Goal: Information Seeking & Learning: Learn about a topic

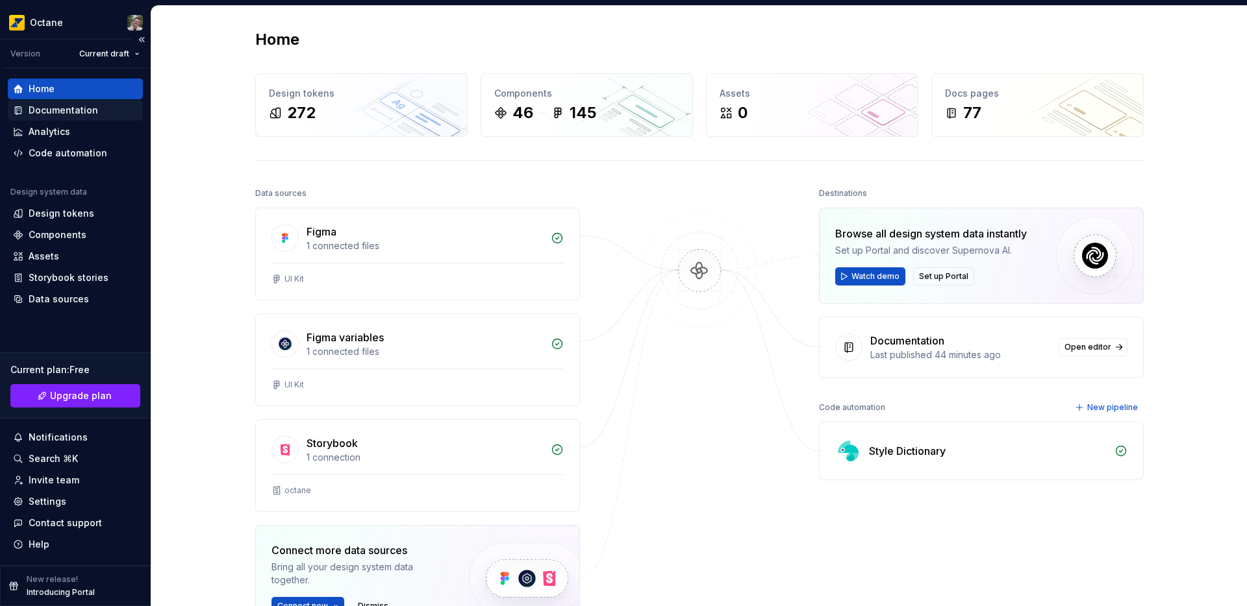
click at [57, 112] on div "Documentation" at bounding box center [63, 110] width 69 height 13
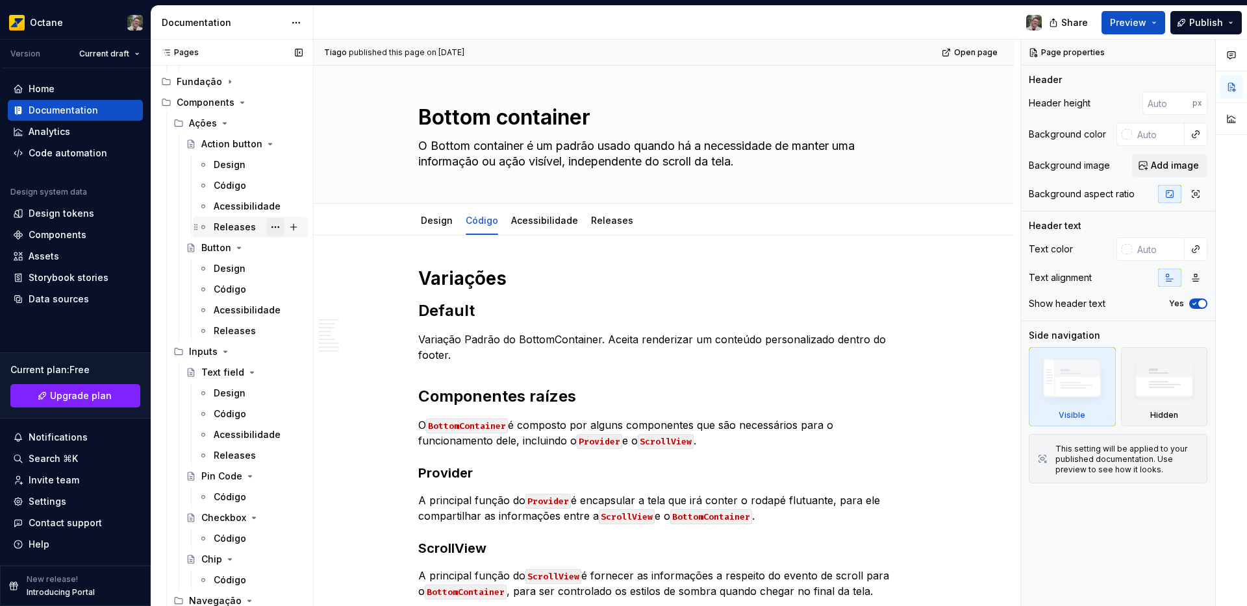
scroll to position [474, 0]
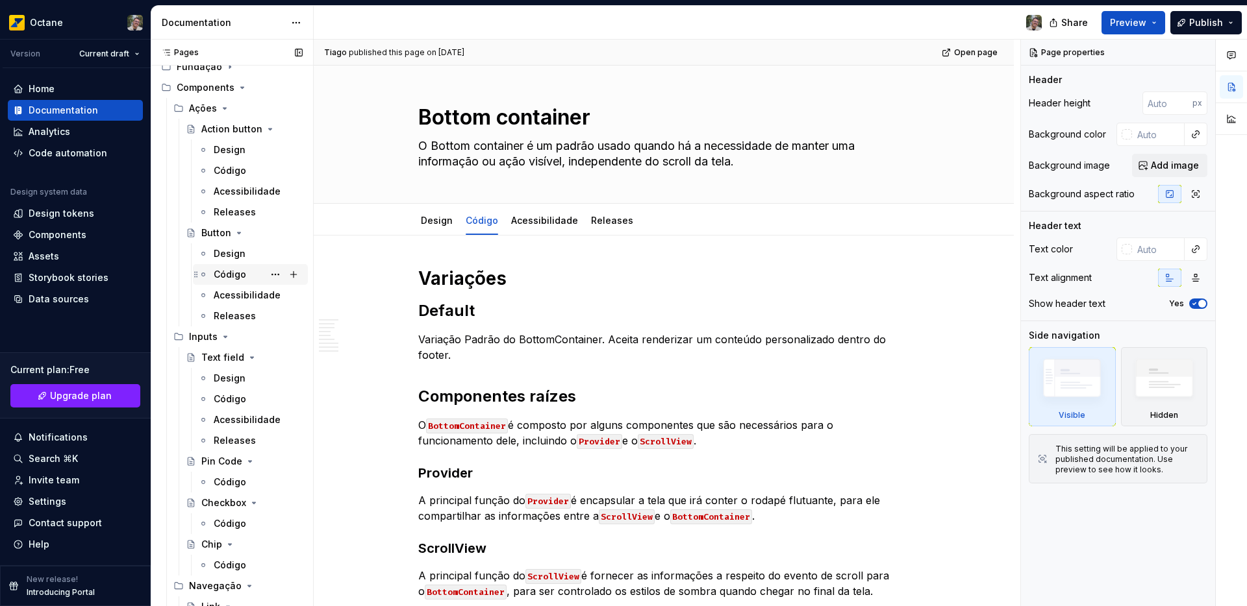
click at [226, 275] on div "Código" at bounding box center [230, 274] width 32 height 13
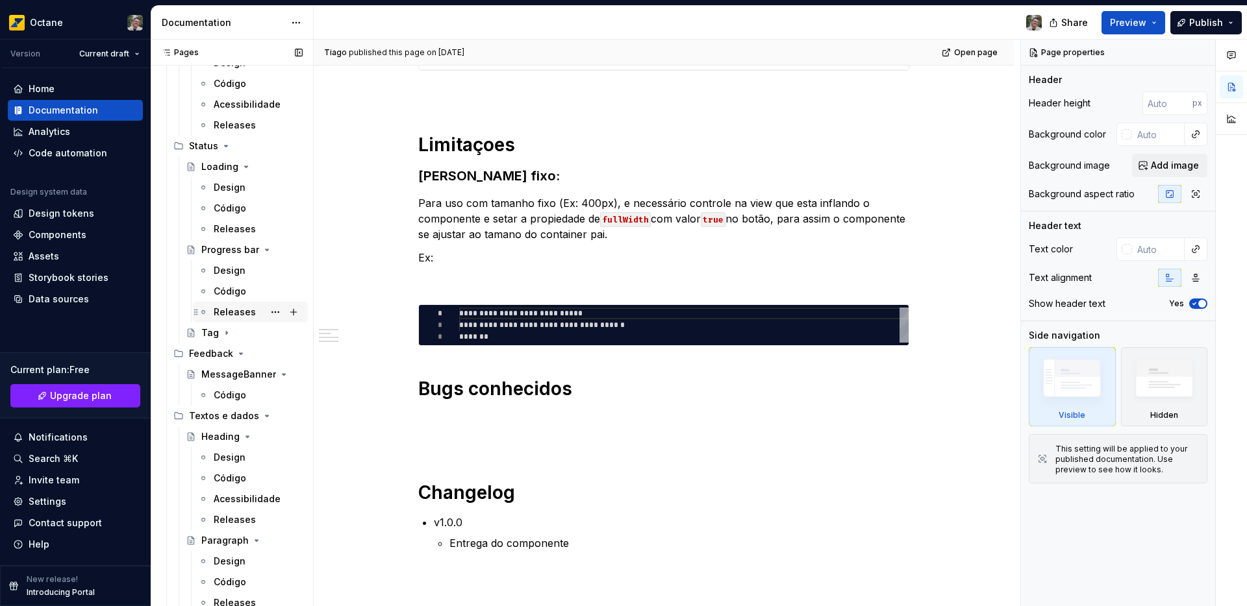
scroll to position [1038, 0]
click at [232, 299] on div "Código" at bounding box center [258, 292] width 89 height 18
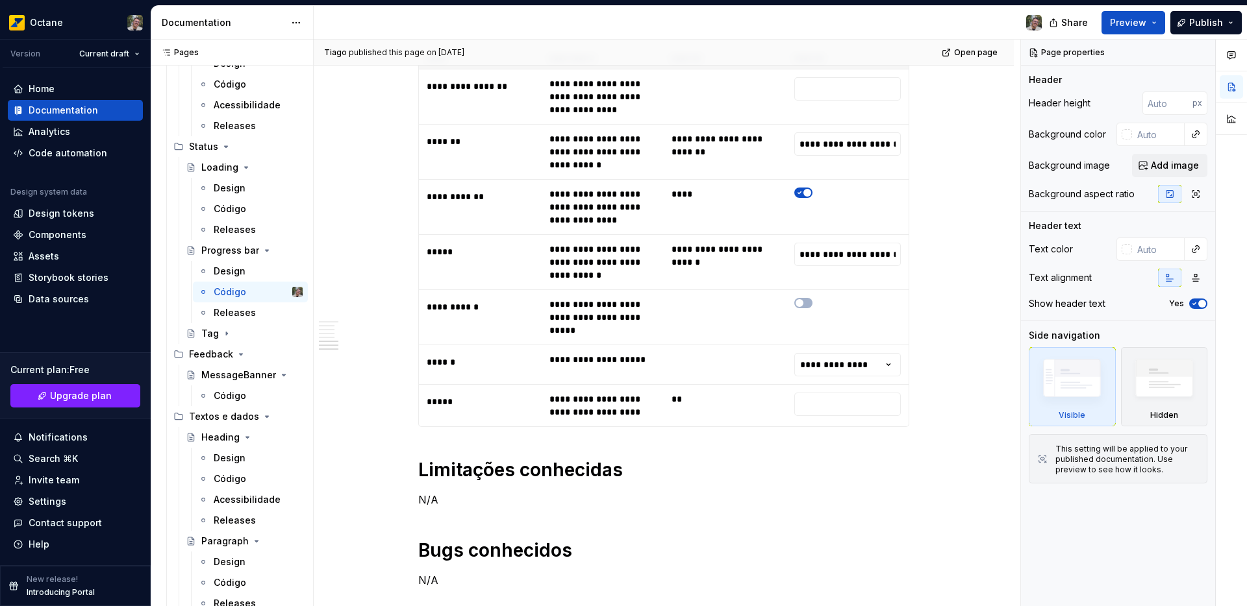
scroll to position [3469, 0]
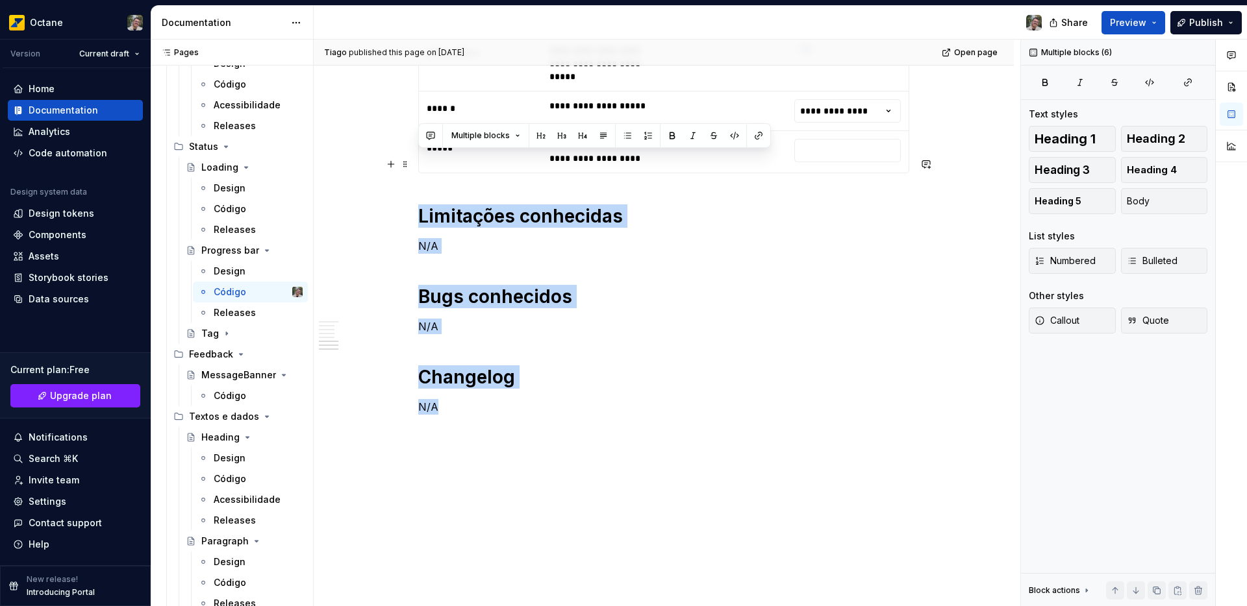
drag, startPoint x: 445, startPoint y: 233, endPoint x: 419, endPoint y: 165, distance: 73.0
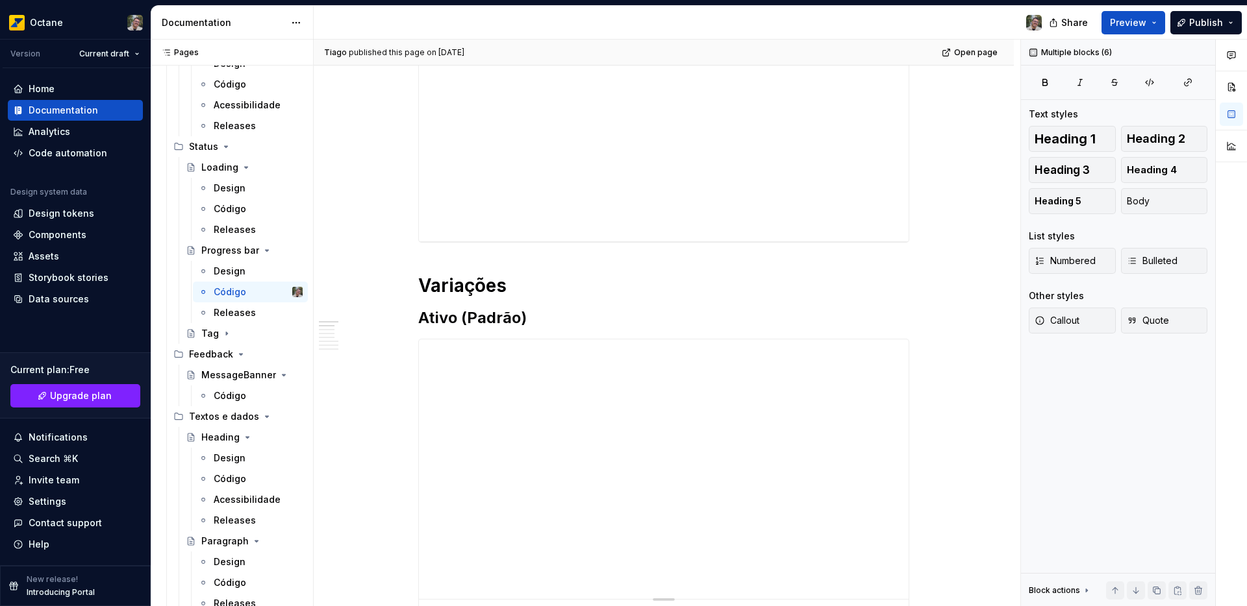
scroll to position [421, 0]
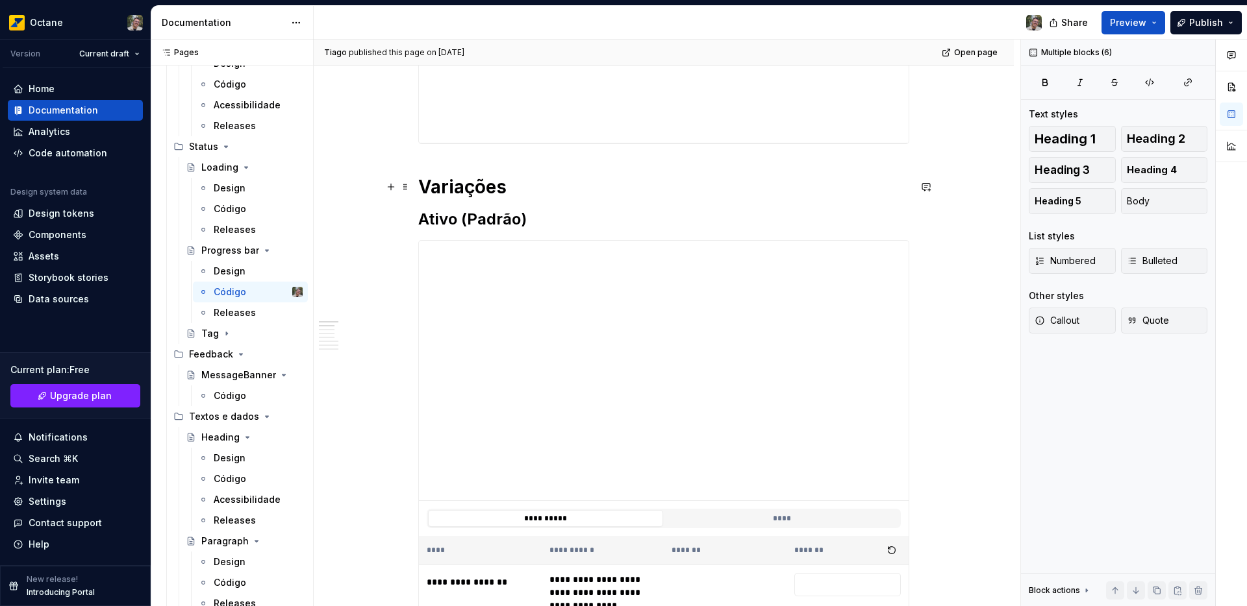
click at [479, 187] on strong "Variações" at bounding box center [462, 187] width 88 height 22
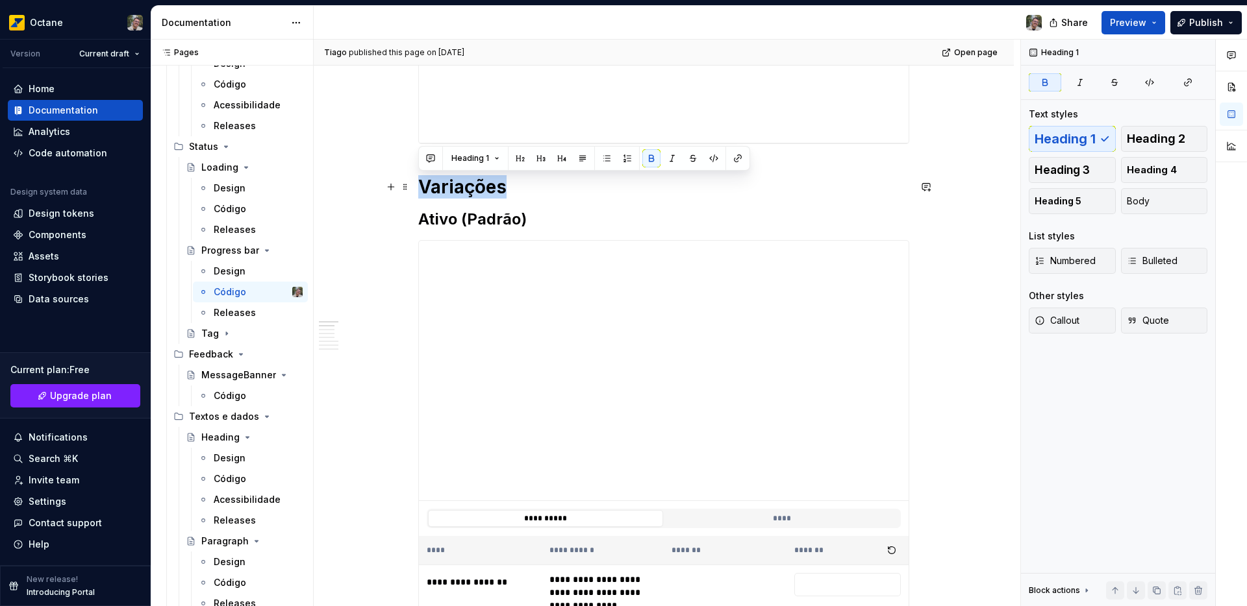
click at [479, 187] on strong "Variações" at bounding box center [462, 187] width 88 height 22
copy strong "Variações"
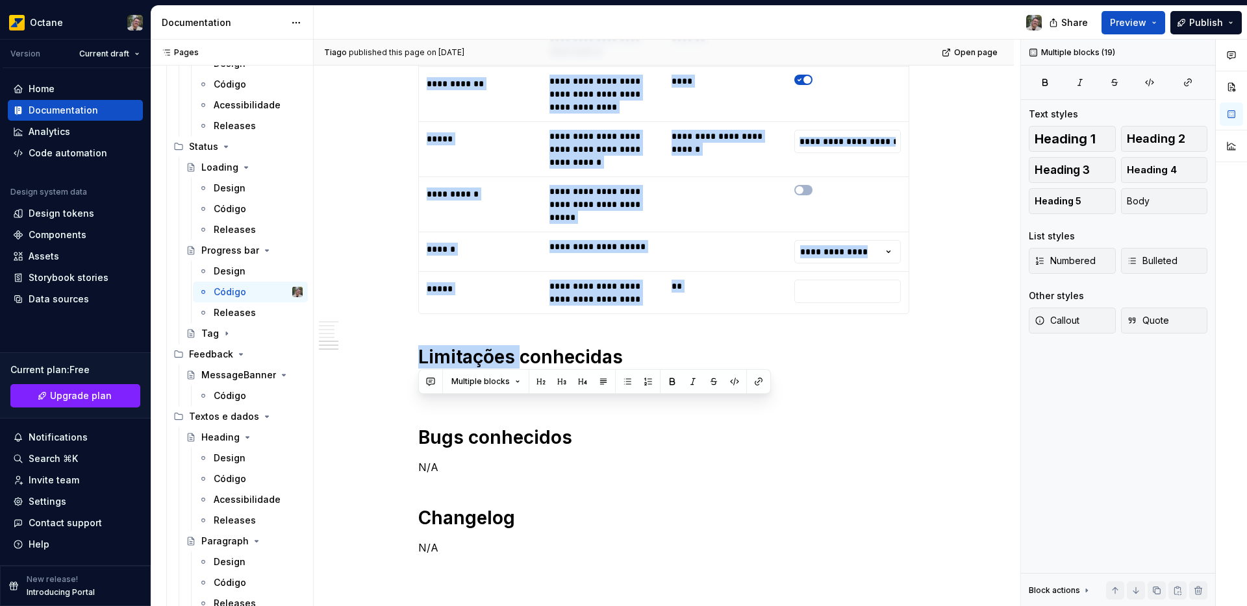
scroll to position [3442, 0]
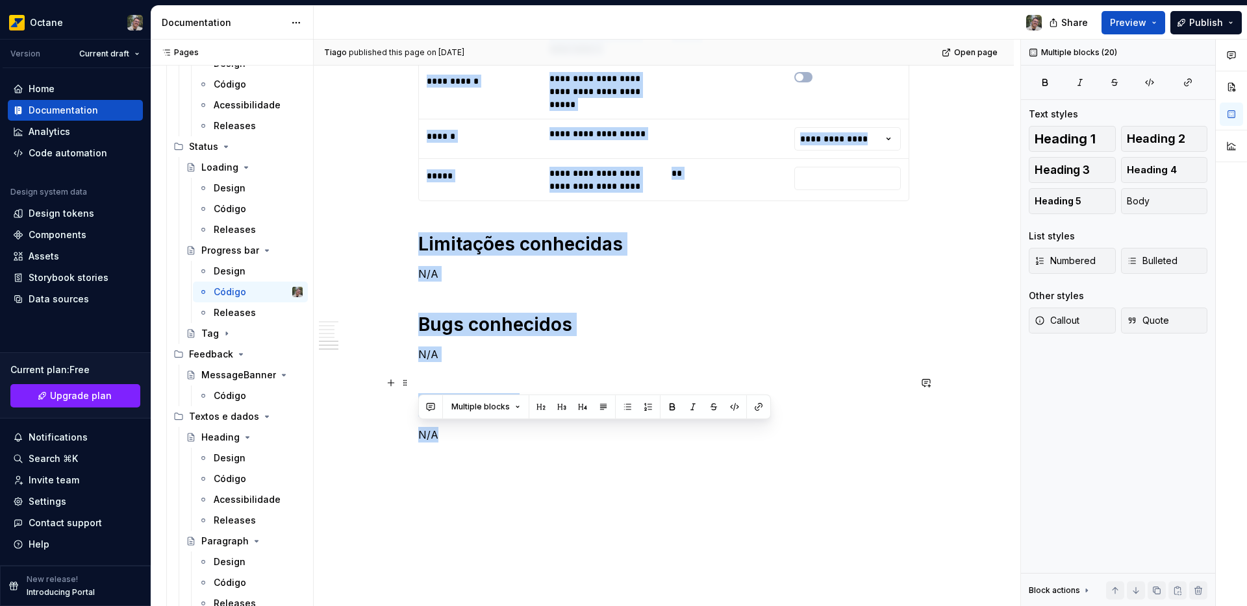
drag, startPoint x: 420, startPoint y: 261, endPoint x: 440, endPoint y: 383, distance: 123.6
copy div "**********"
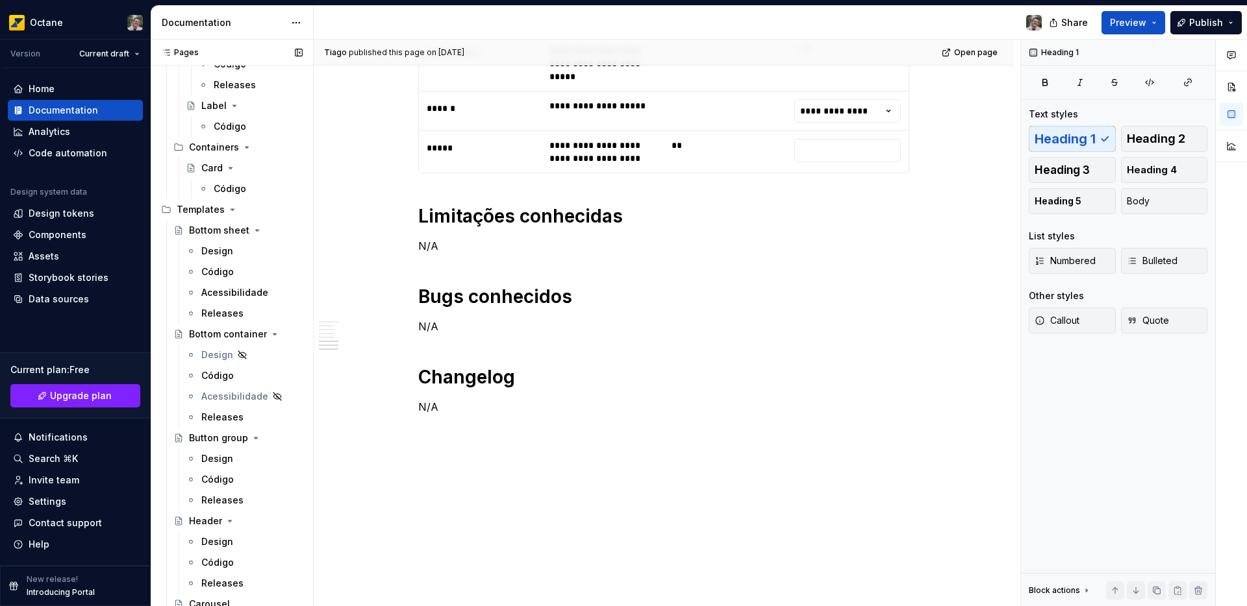
scroll to position [1570, 0]
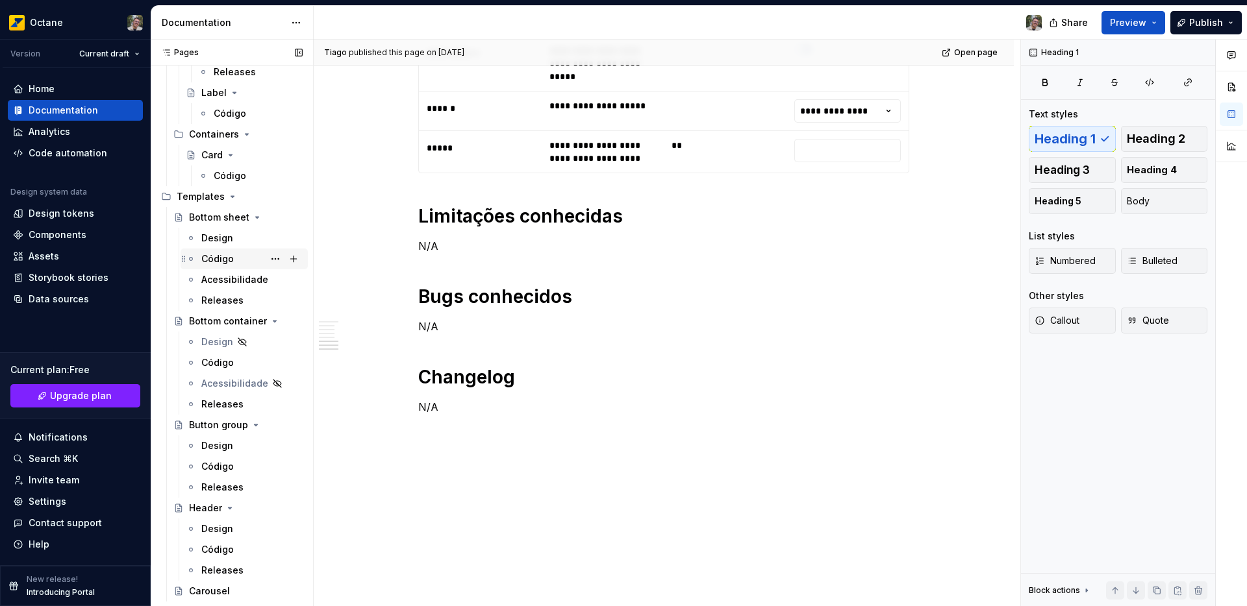
click at [226, 260] on div "Código" at bounding box center [217, 259] width 32 height 13
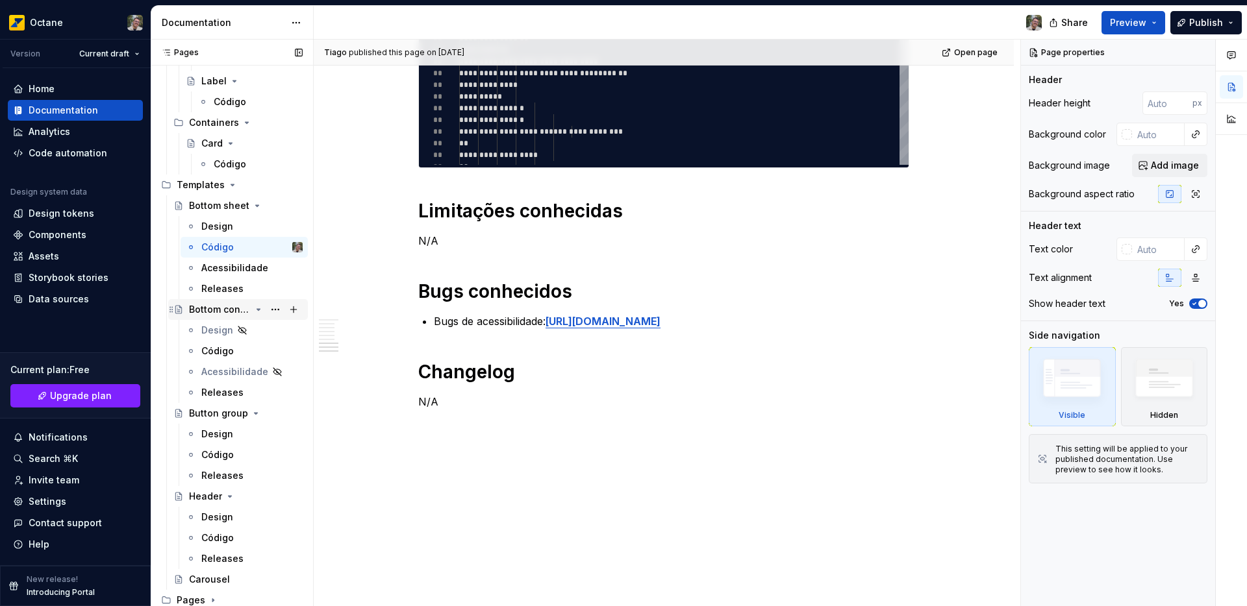
scroll to position [1583, 0]
click at [227, 184] on icon "Page tree" at bounding box center [232, 184] width 10 height 10
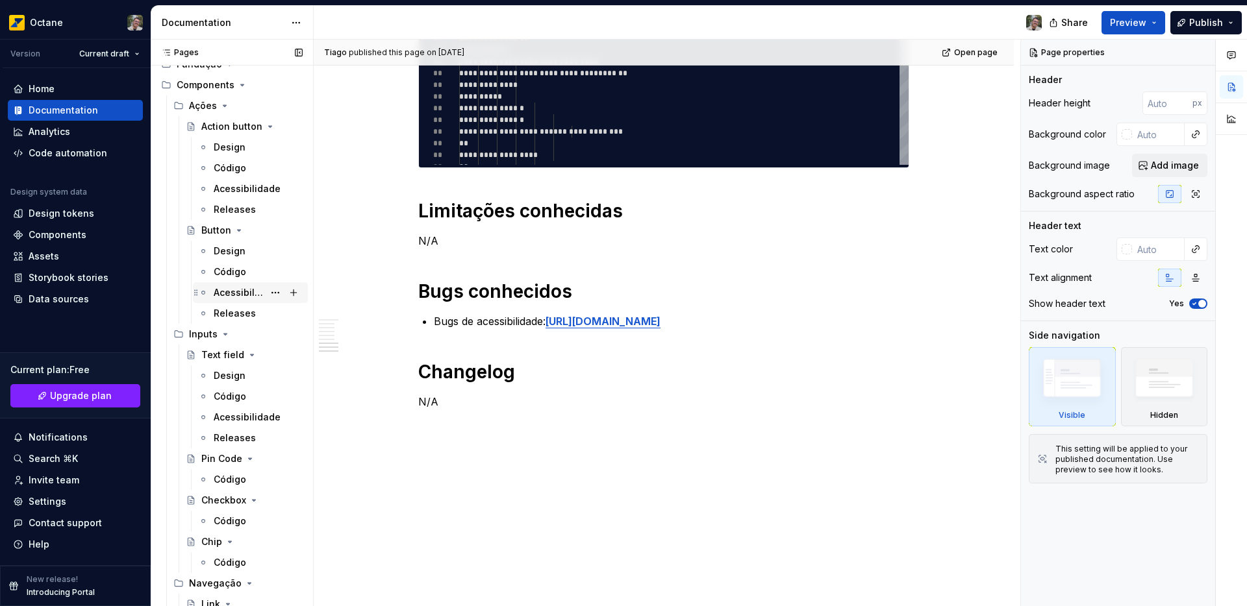
scroll to position [0, 0]
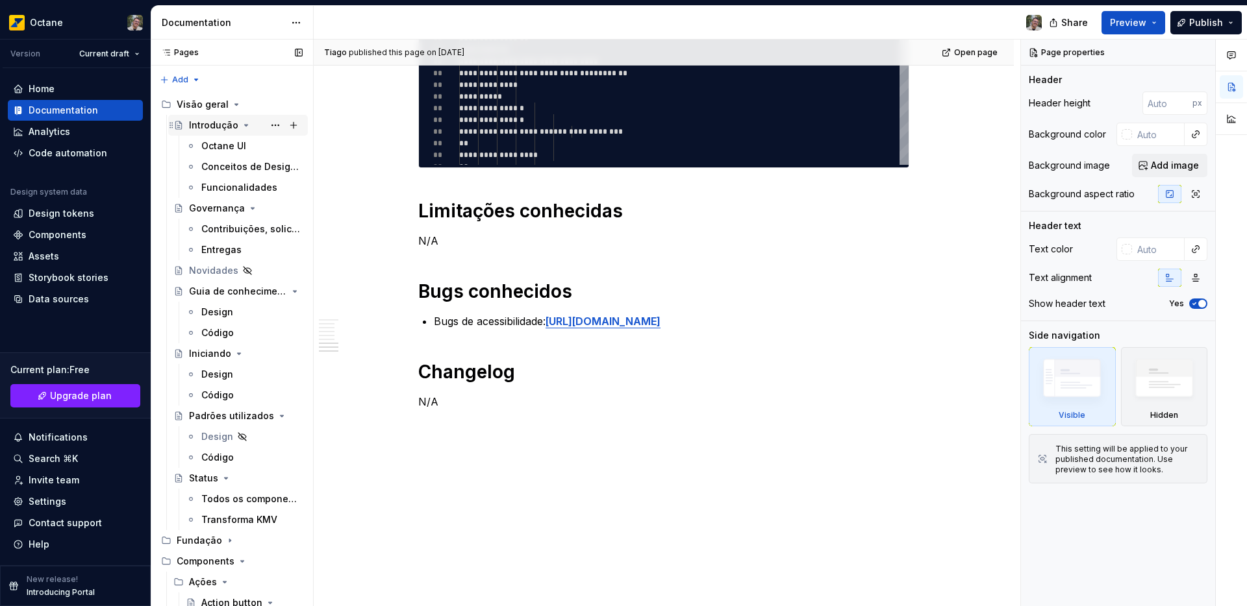
click at [244, 122] on icon "Page tree" at bounding box center [246, 125] width 10 height 10
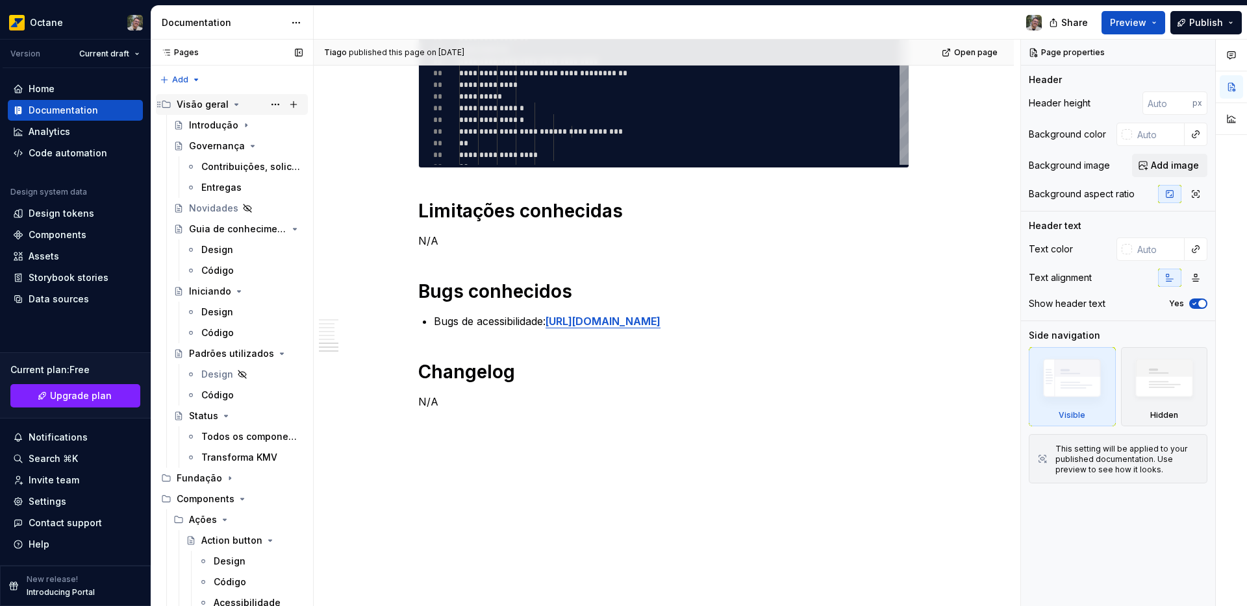
click at [231, 105] on icon "Page tree" at bounding box center [236, 104] width 10 height 10
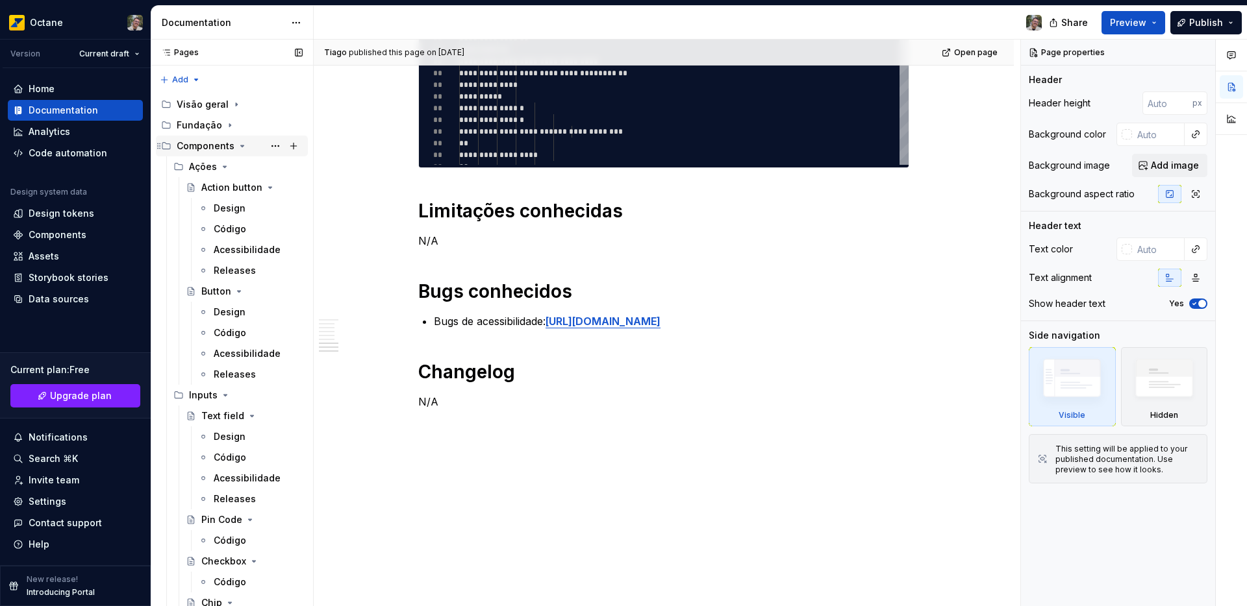
click at [237, 143] on icon "Page tree" at bounding box center [242, 146] width 10 height 10
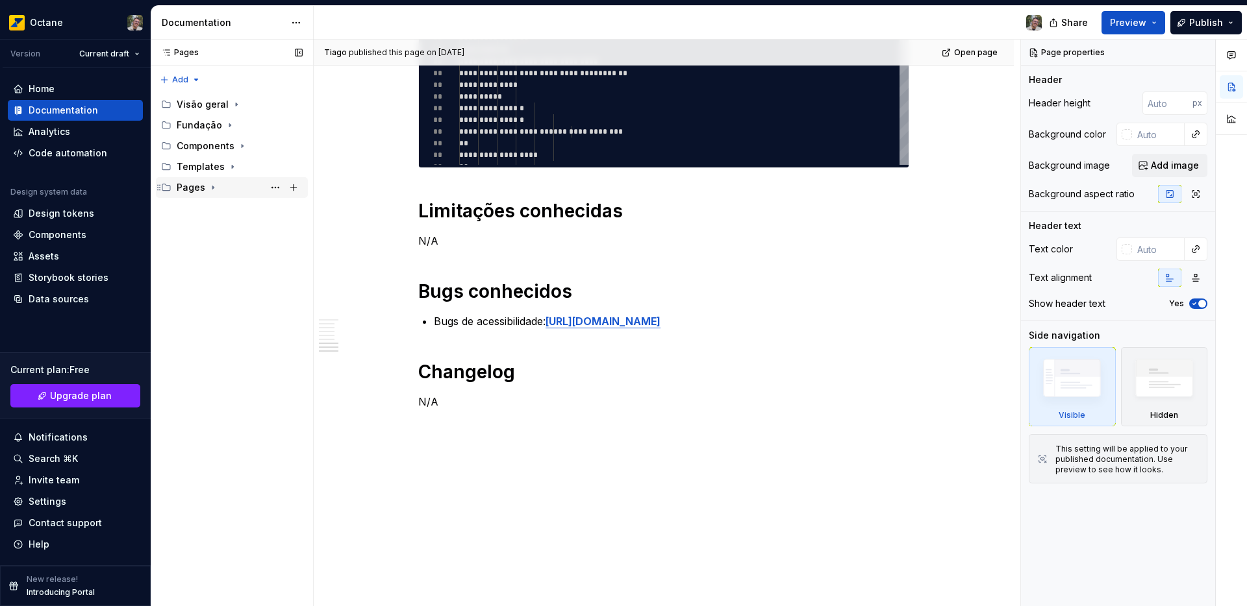
click at [209, 188] on icon "Page tree" at bounding box center [213, 187] width 10 height 10
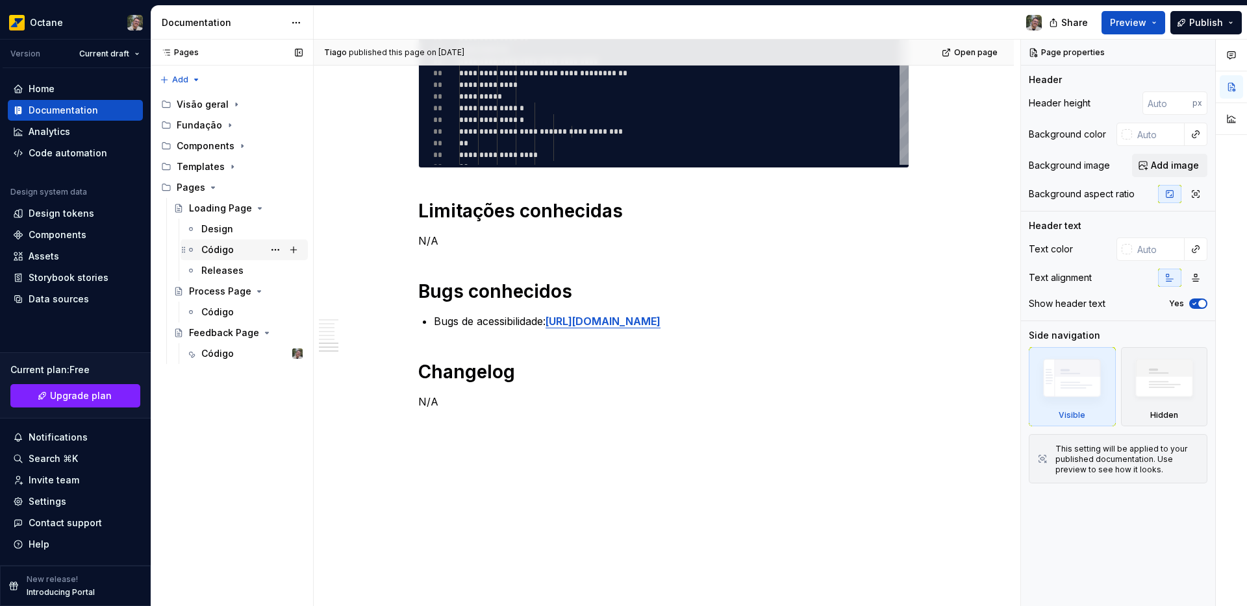
click at [224, 252] on div "Código" at bounding box center [217, 250] width 32 height 13
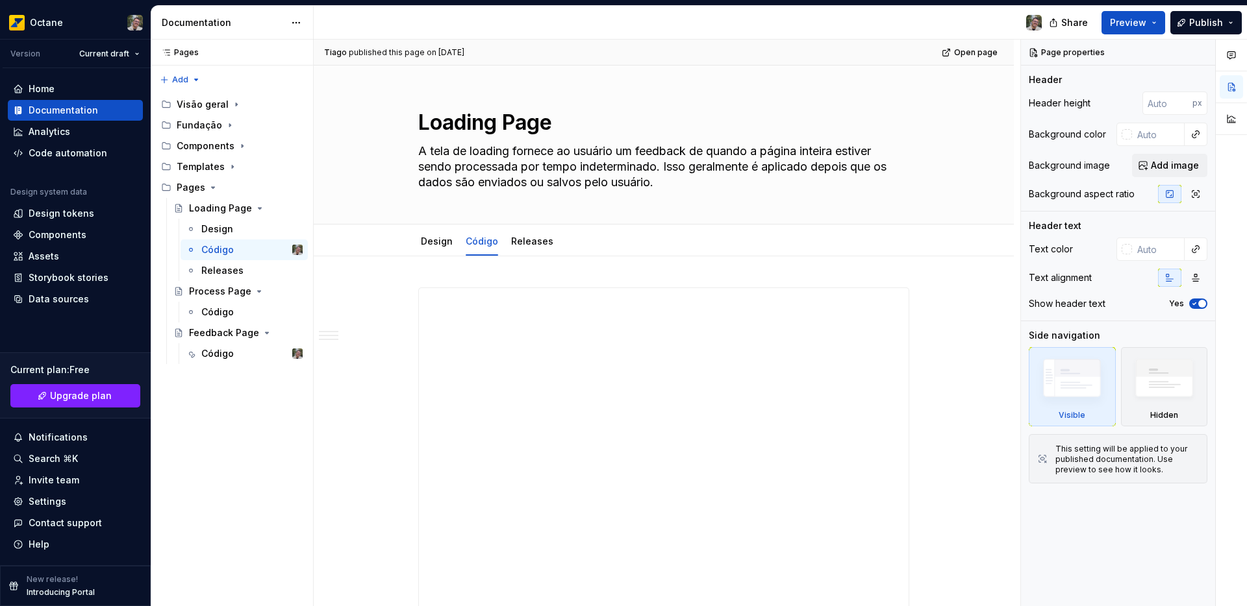
type textarea "*"
